Goal: Navigation & Orientation: Understand site structure

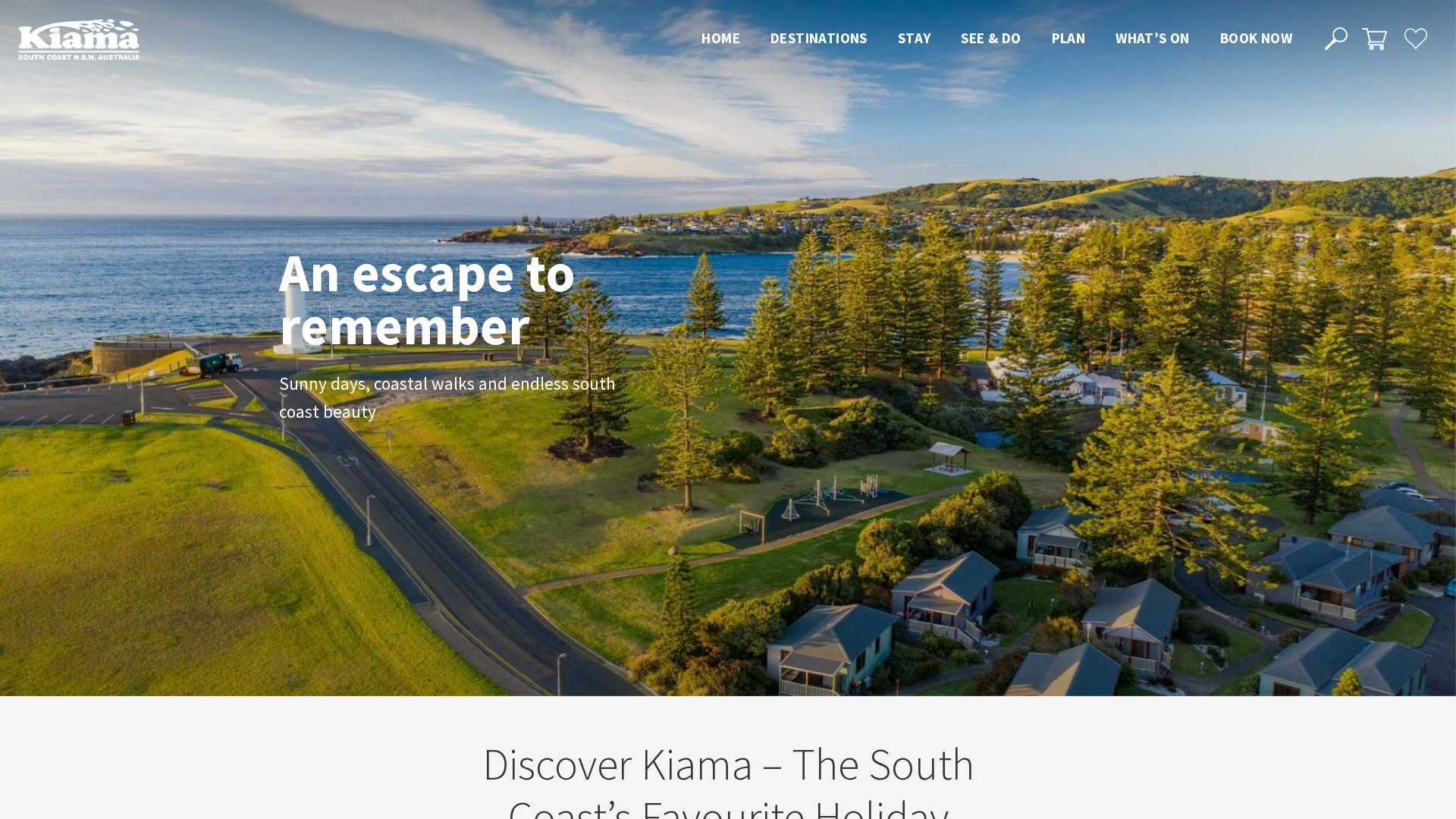
scroll to position [234, 1445]
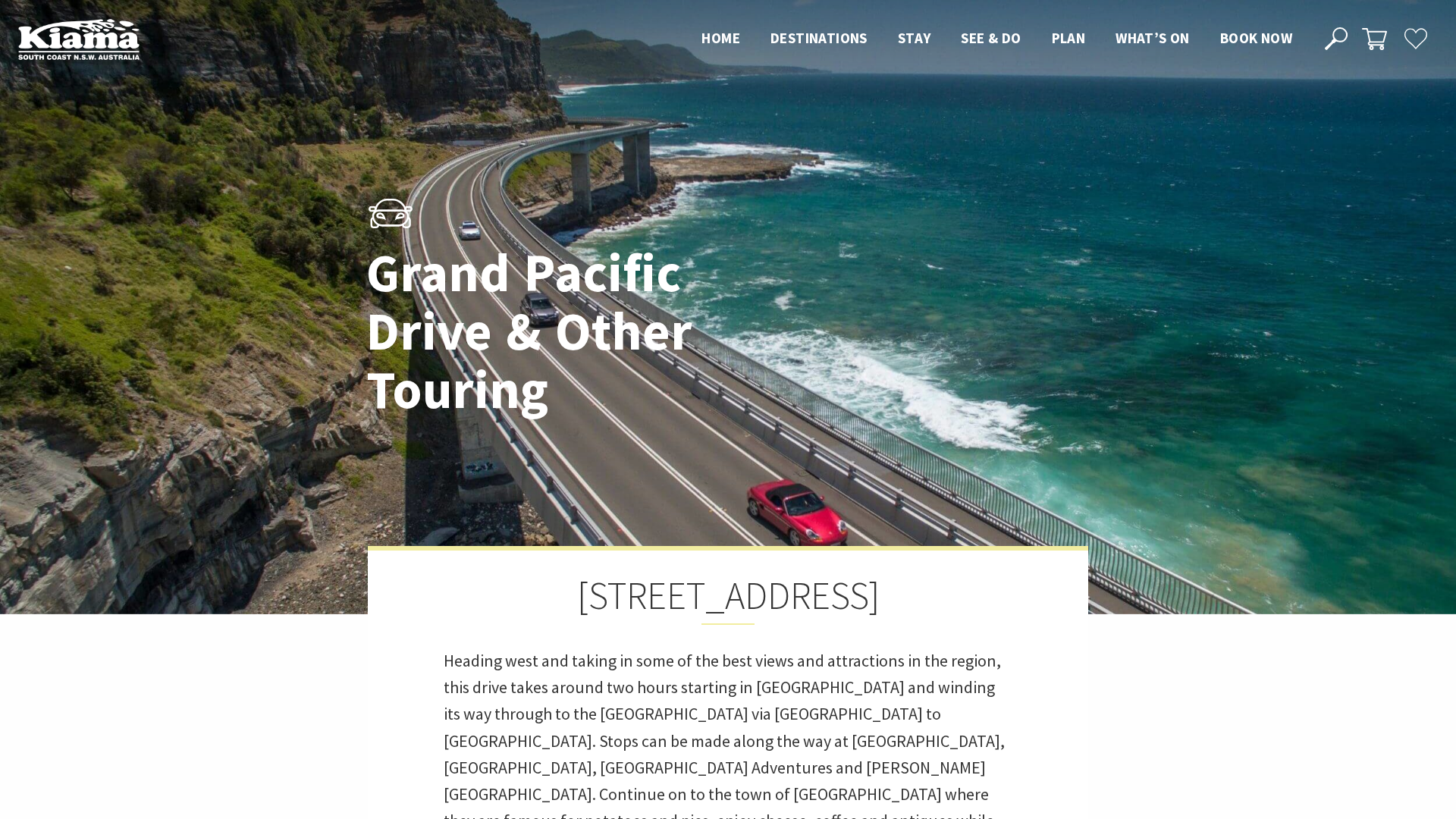
scroll to position [8, 8]
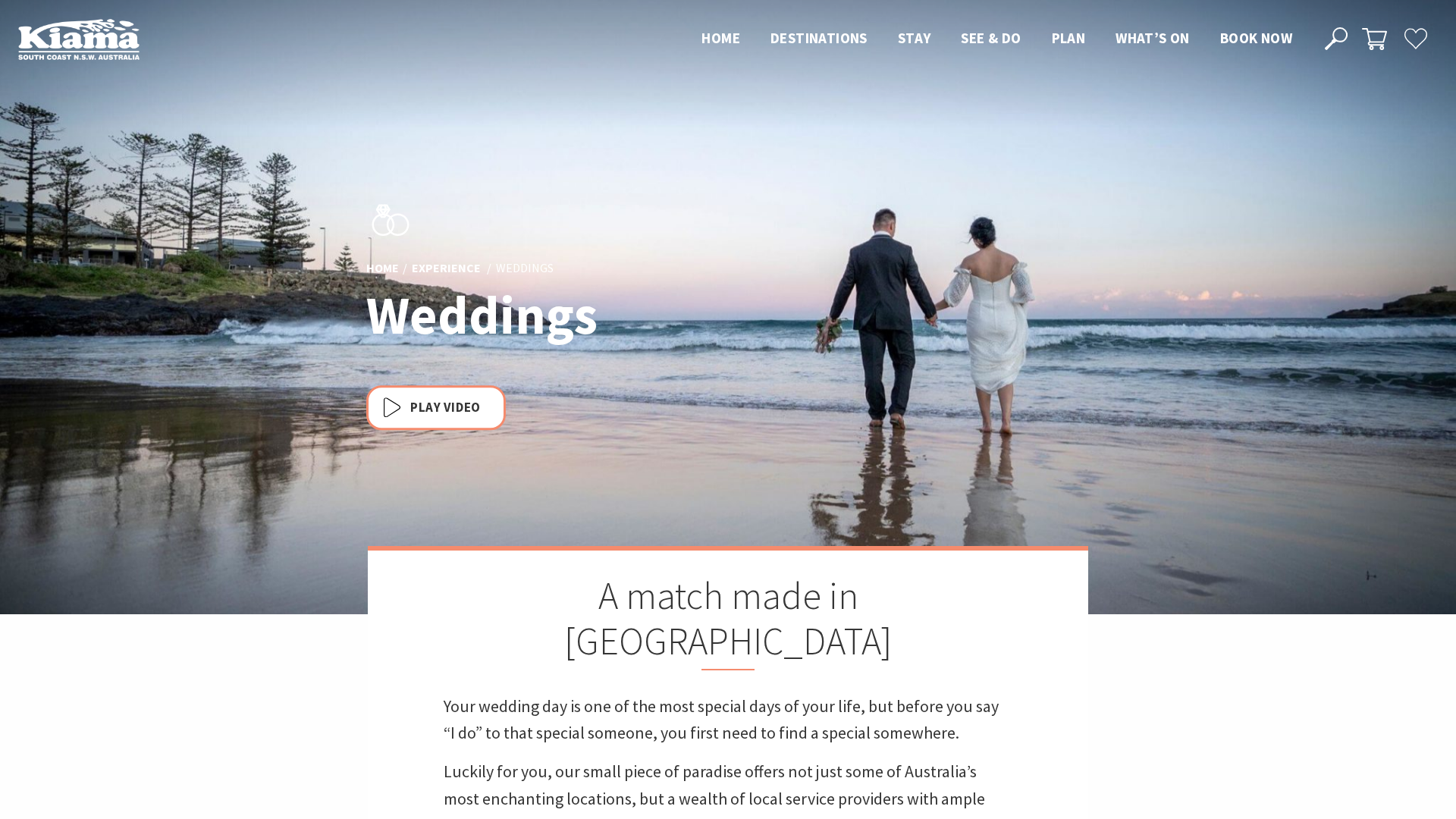
scroll to position [536, 1452]
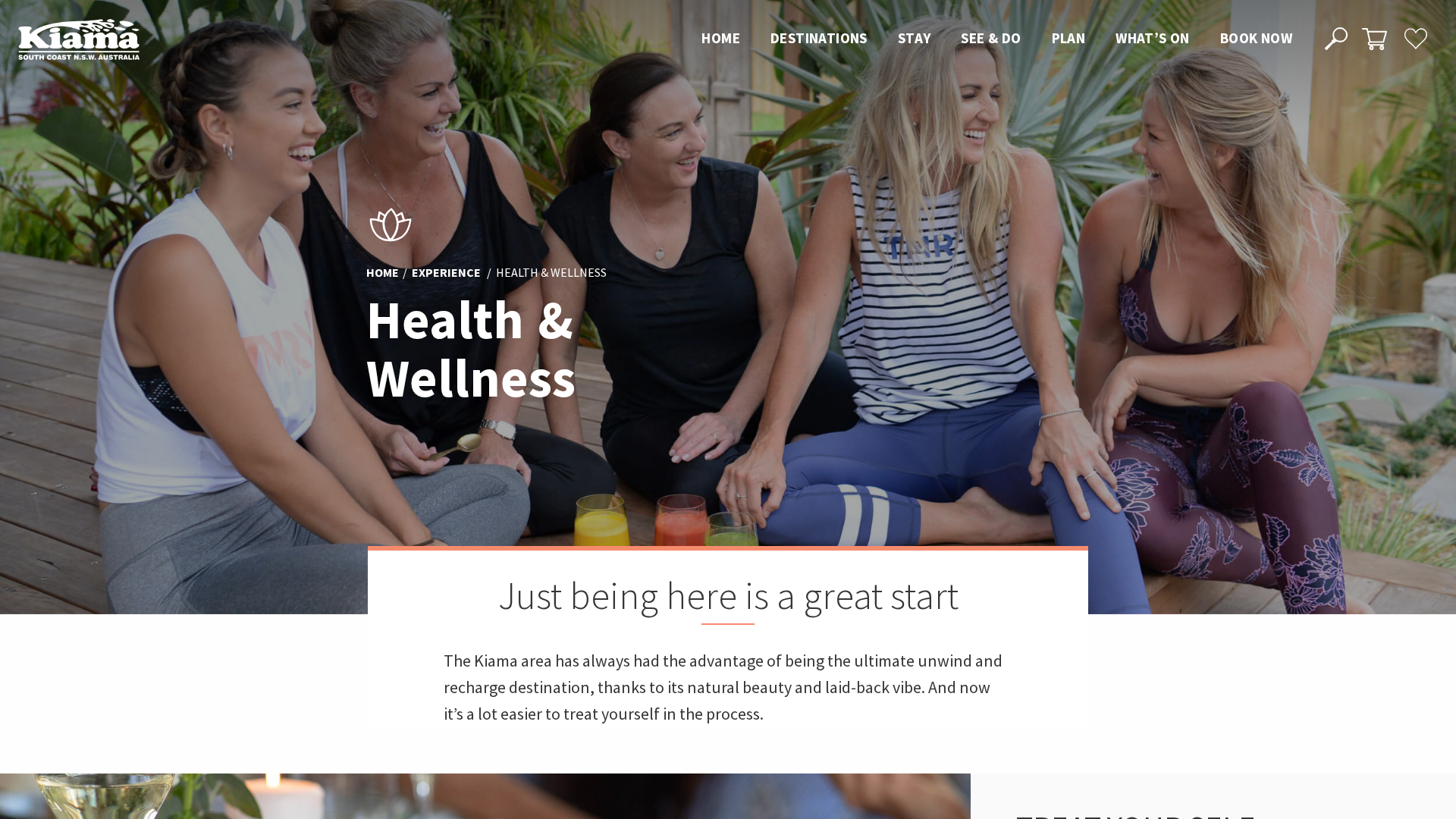
scroll to position [488, 1452]
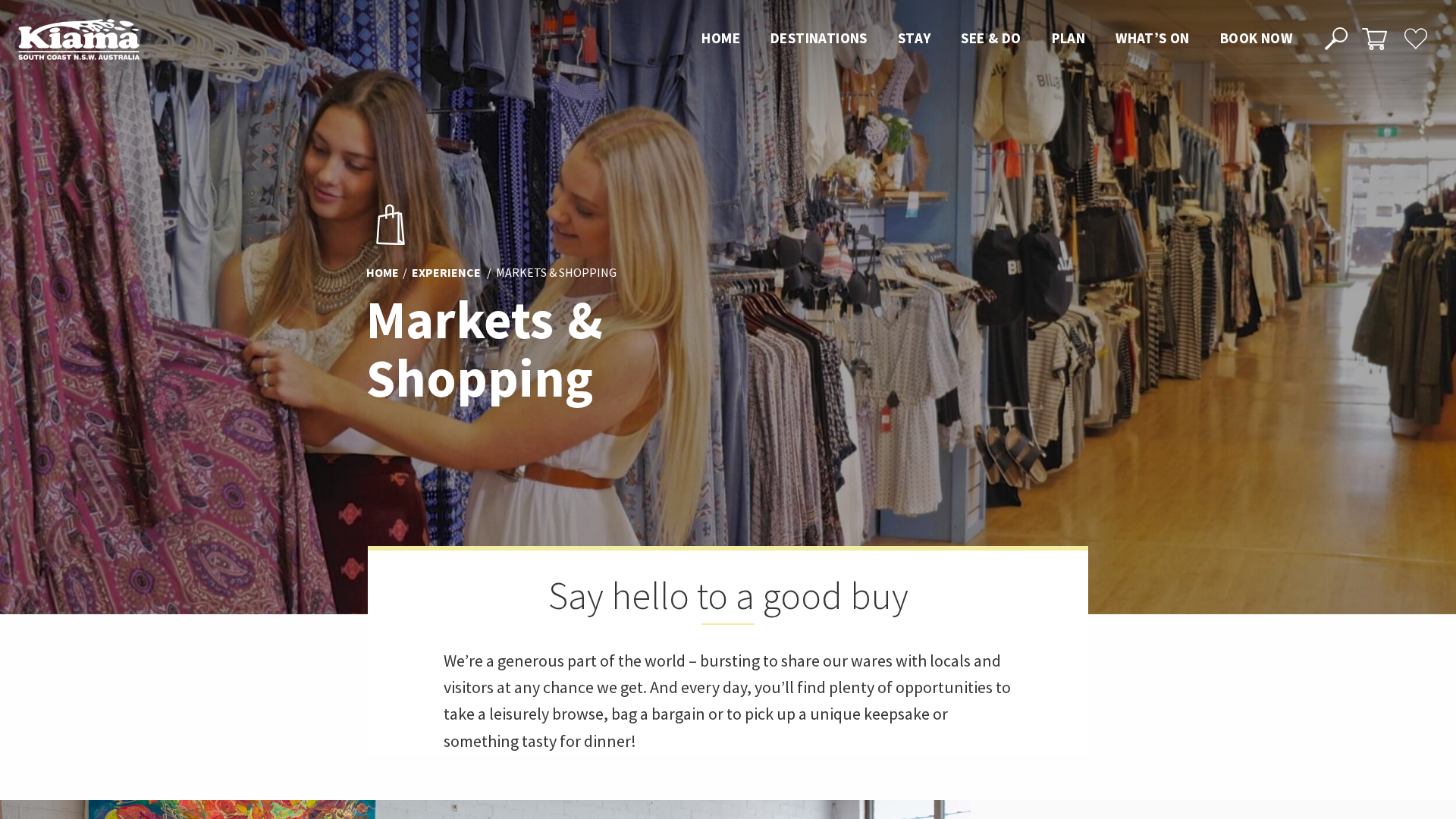
scroll to position [395, 1452]
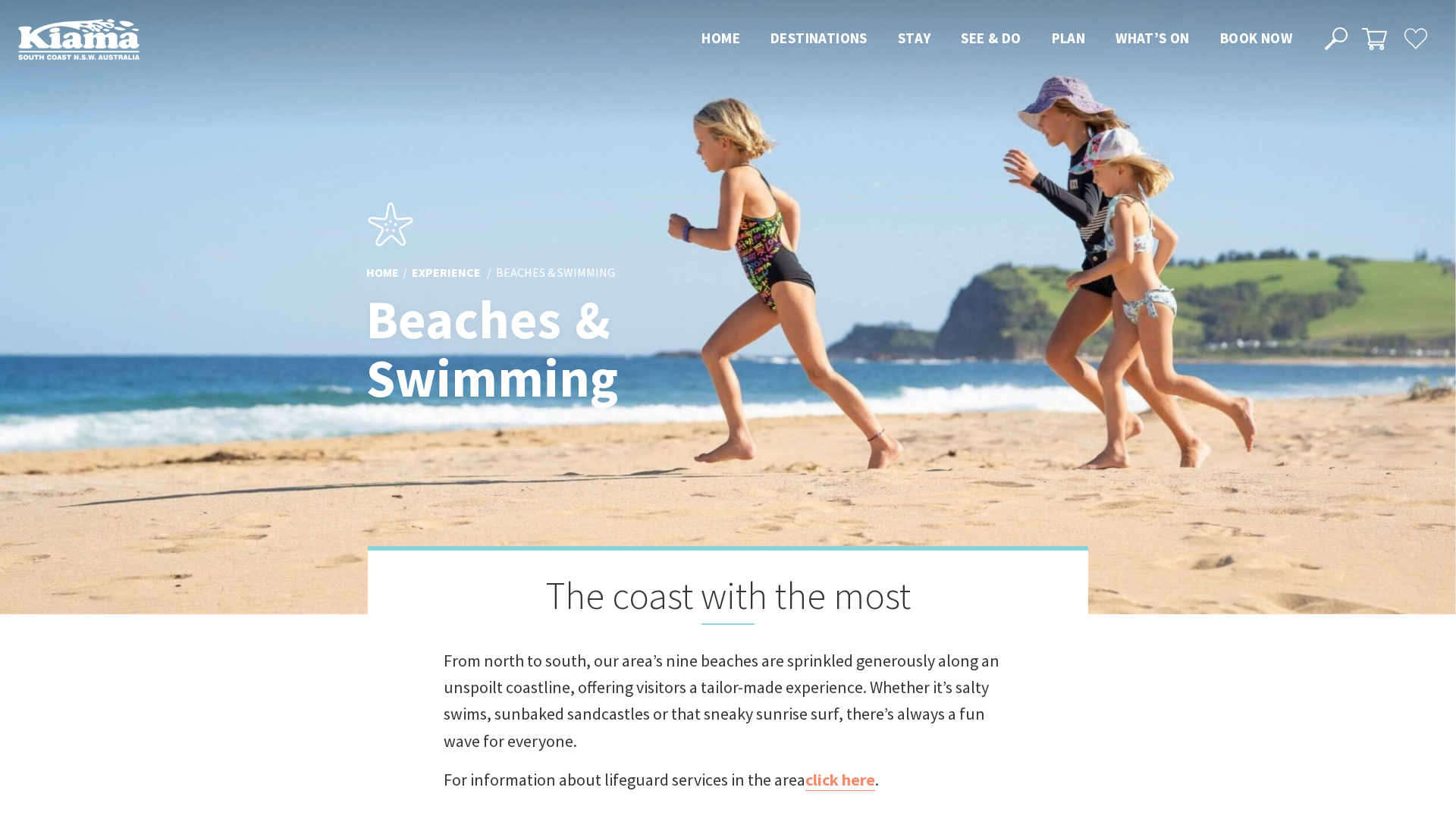
scroll to position [517, 1452]
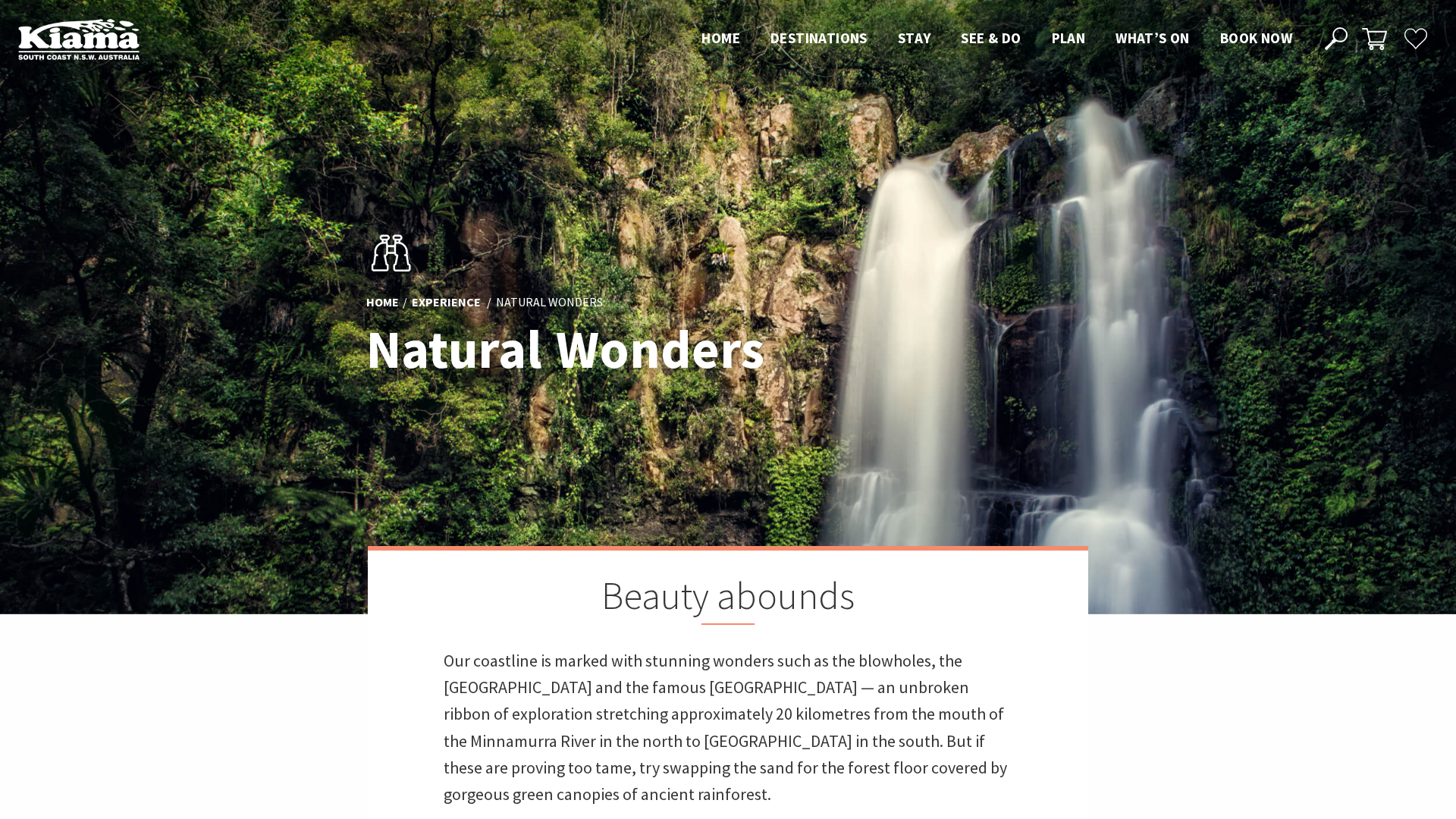
scroll to position [766, 906]
